Goal: Find specific page/section: Find specific page/section

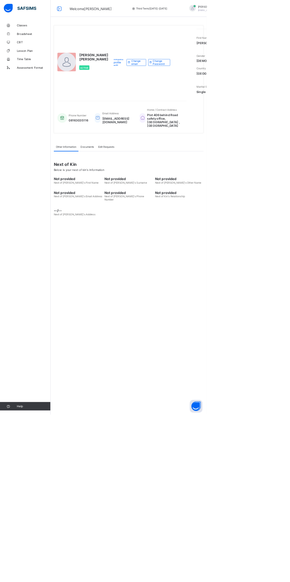
click at [34, 37] on span "Classes" at bounding box center [47, 35] width 47 height 5
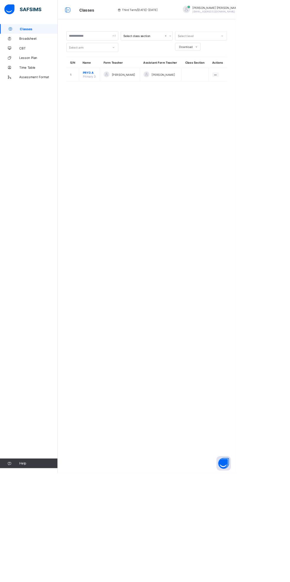
click at [208, 46] on icon at bounding box center [210, 44] width 4 height 6
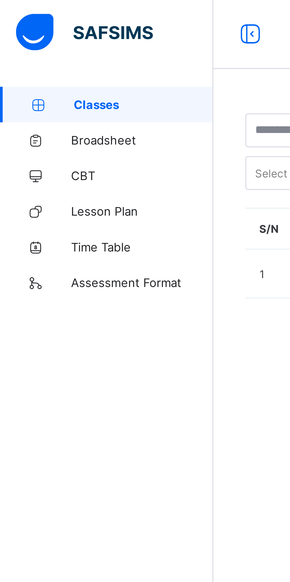
click at [42, 49] on span "Broadsheet" at bounding box center [47, 47] width 47 height 5
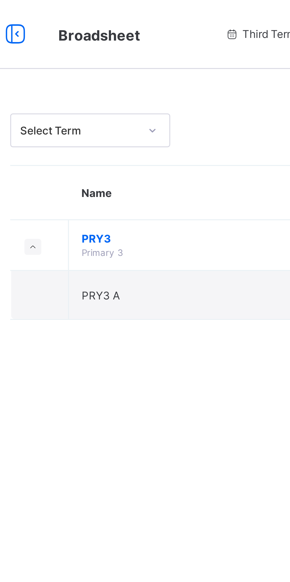
click at [123, 94] on td "PRY3 A" at bounding box center [160, 99] width 119 height 16
click at [126, 74] on td "PRY3 Primary 3" at bounding box center [160, 82] width 119 height 17
click at [128, 75] on td "PRY3 Primary 3" at bounding box center [160, 82] width 119 height 17
click at [130, 79] on span "PRY3" at bounding box center [161, 80] width 110 height 4
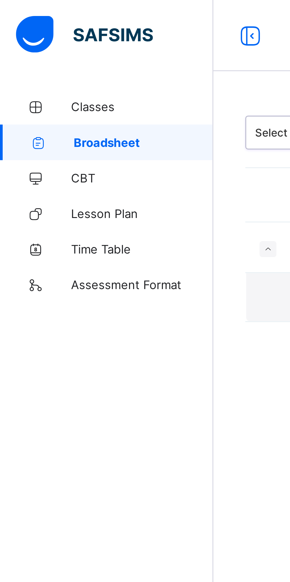
click at [51, 96] on span "Assessment Format" at bounding box center [47, 94] width 47 height 5
